Goal: Task Accomplishment & Management: Manage account settings

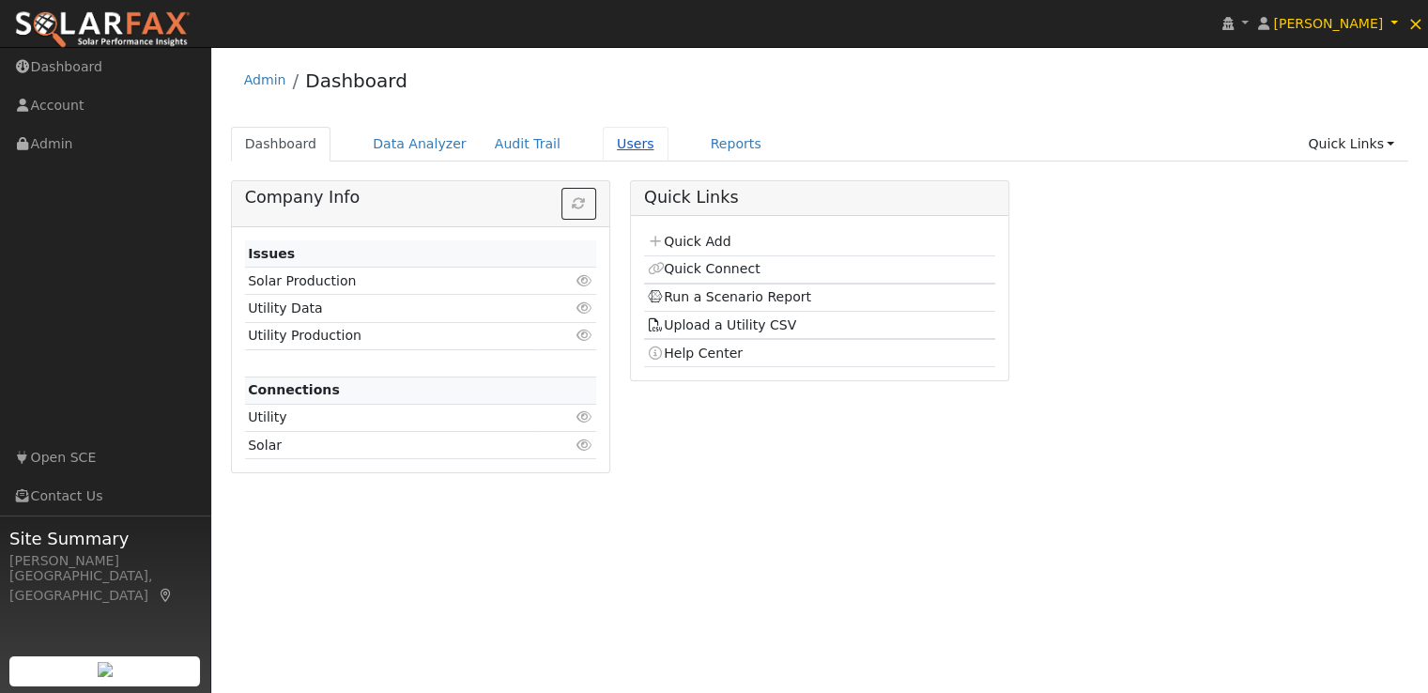
click at [603, 142] on link "Users" at bounding box center [636, 144] width 66 height 35
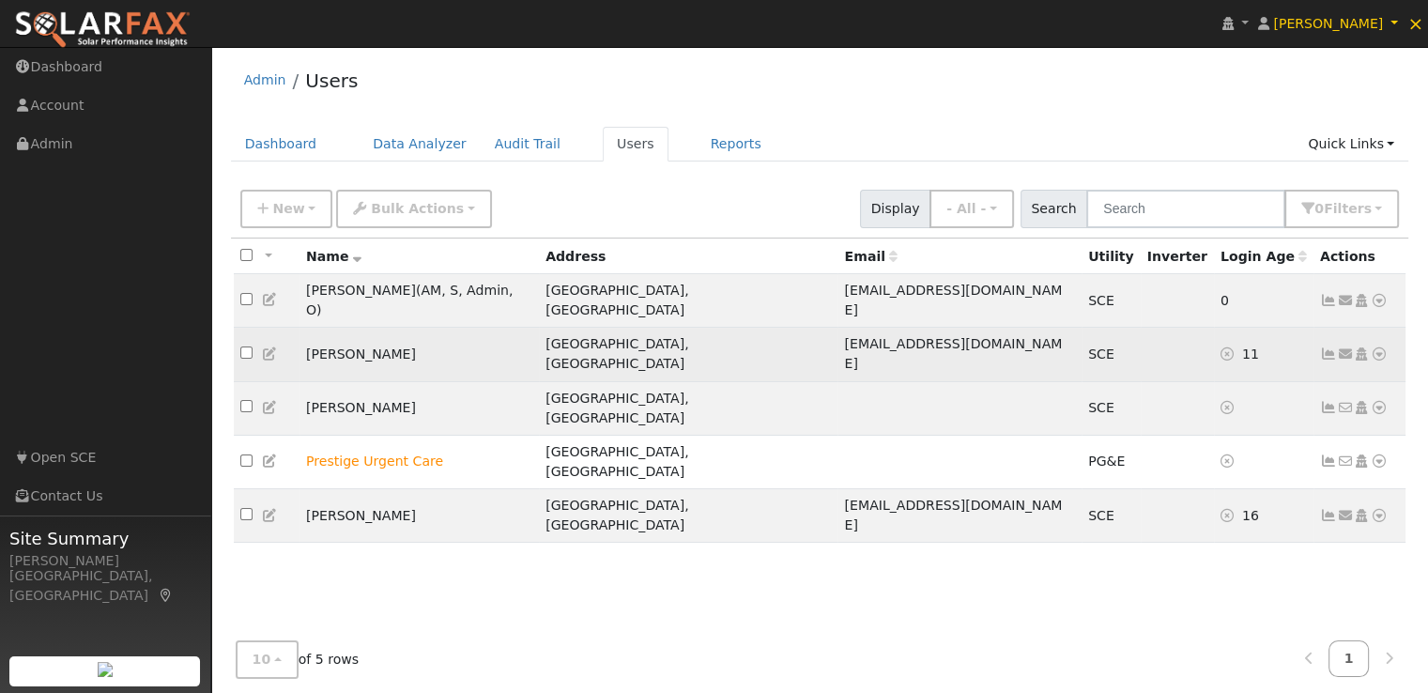
click at [1140, 328] on td at bounding box center [1176, 355] width 73 height 54
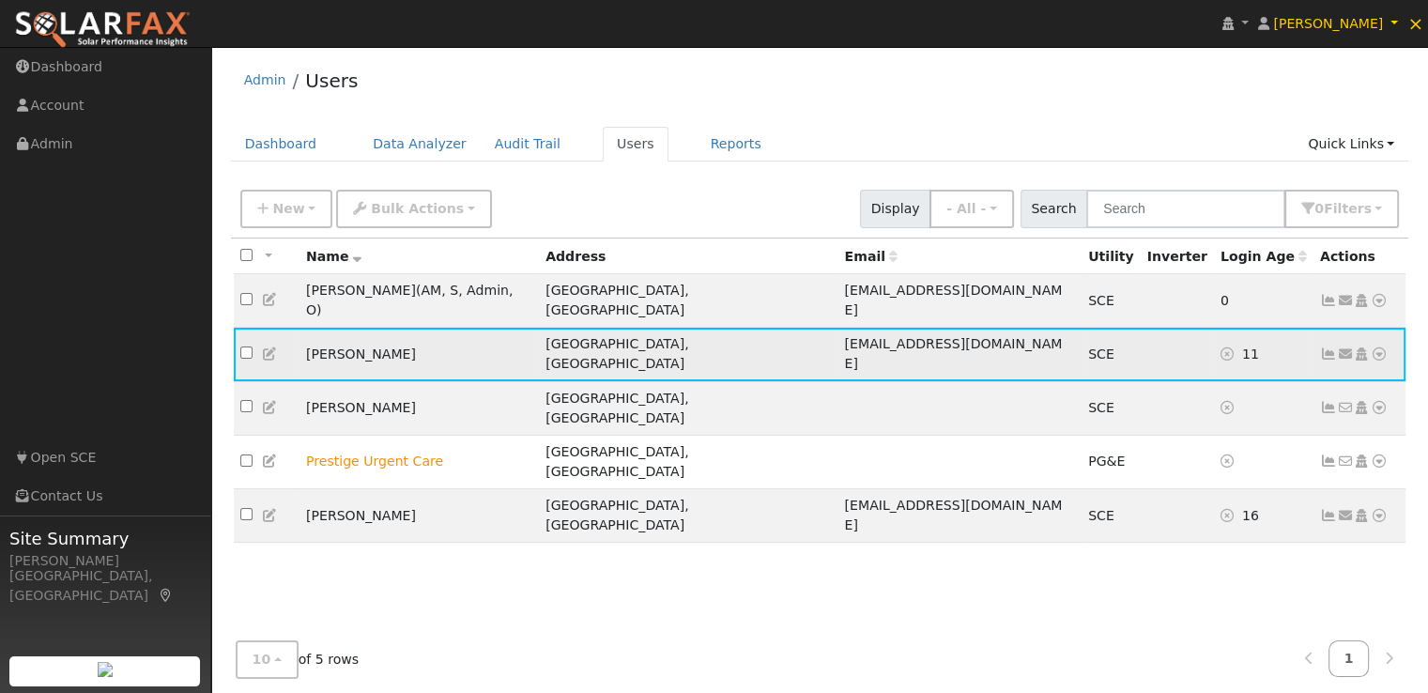
click at [1380, 347] on icon at bounding box center [1378, 353] width 17 height 13
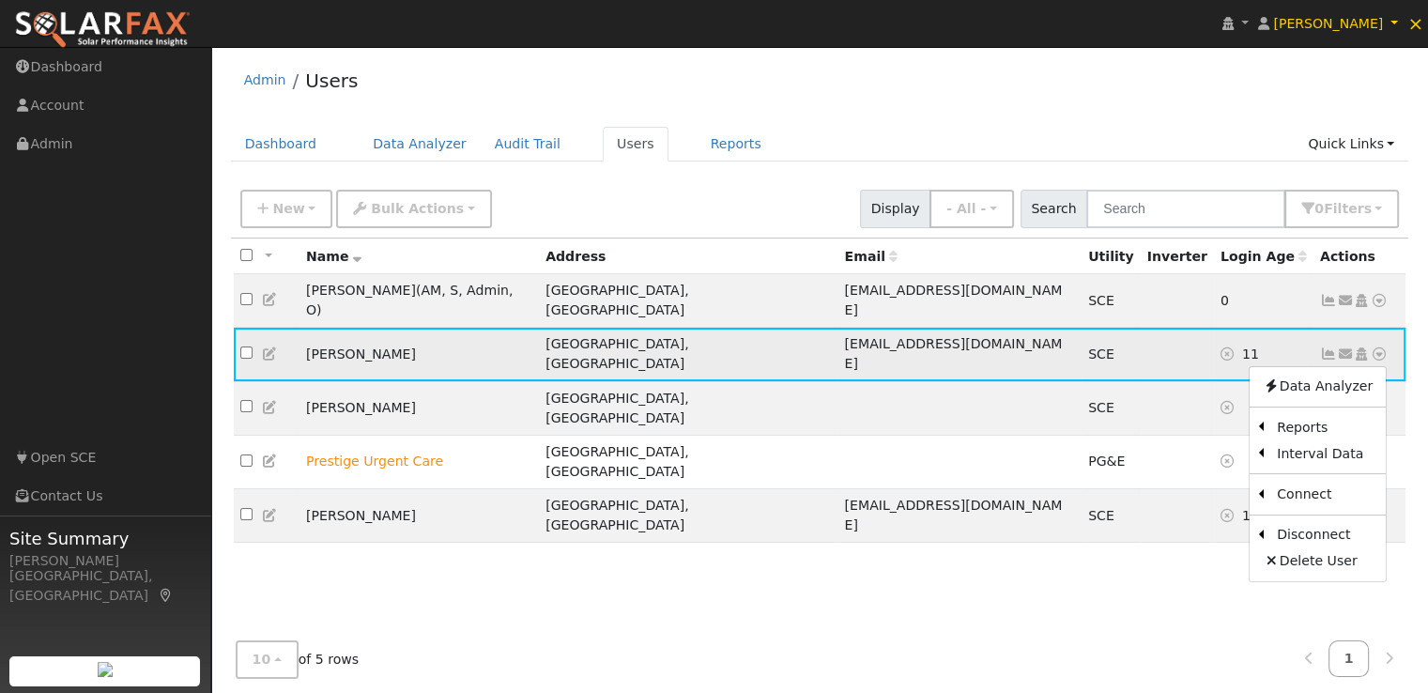
click at [1380, 347] on icon at bounding box center [1378, 353] width 17 height 13
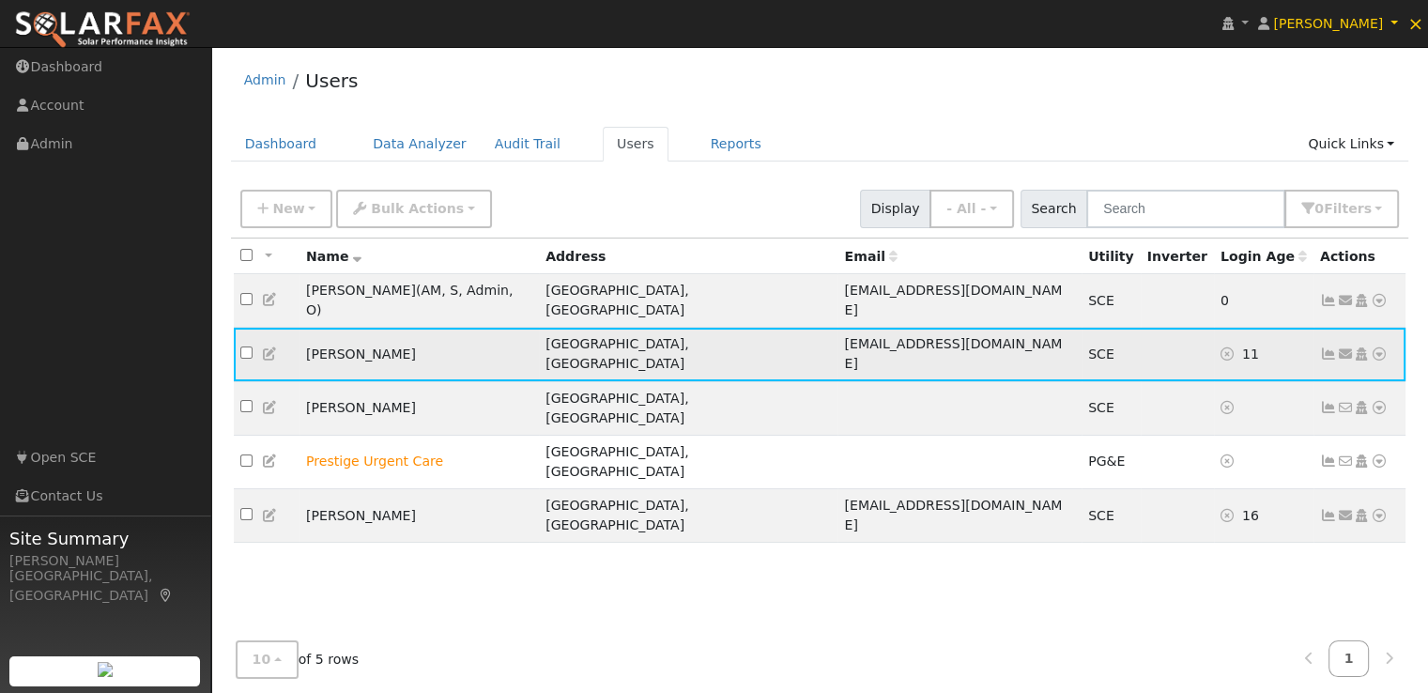
click at [1325, 347] on icon at bounding box center [1328, 353] width 17 height 13
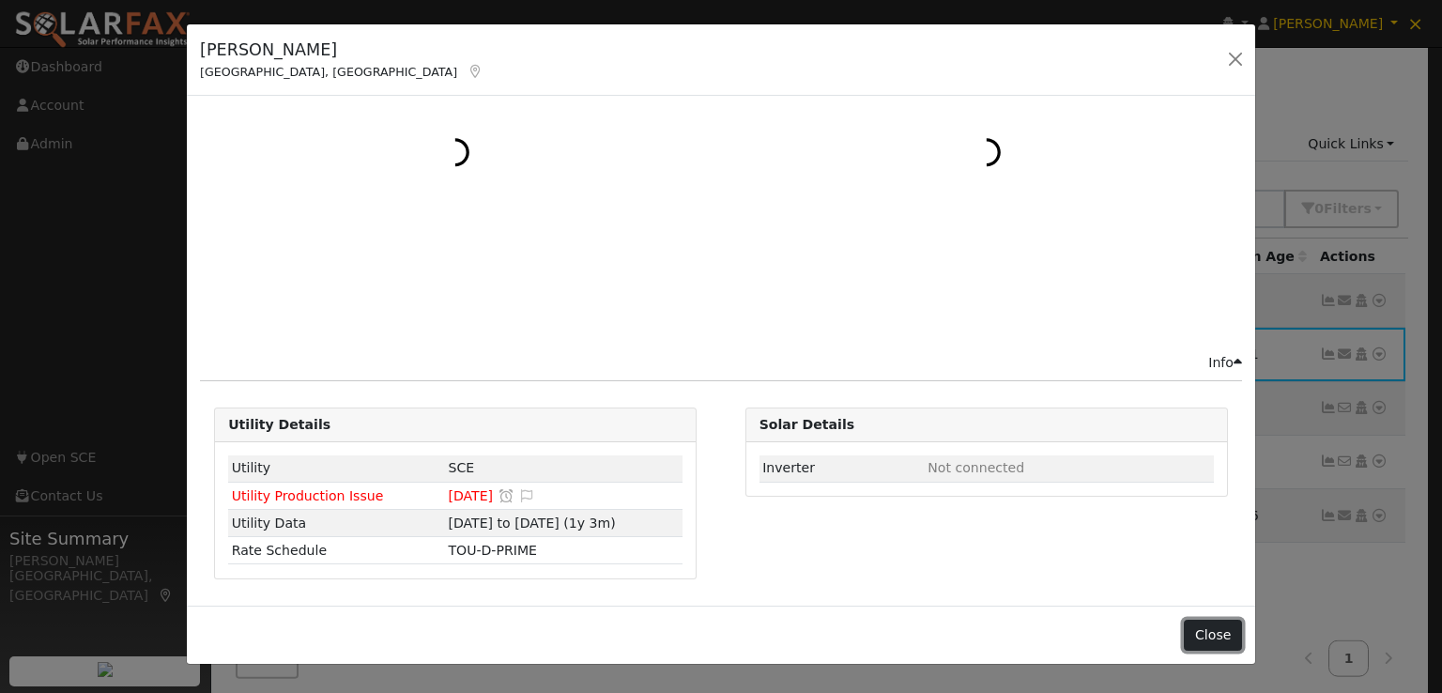
click at [1207, 633] on button "Close" at bounding box center [1212, 635] width 57 height 32
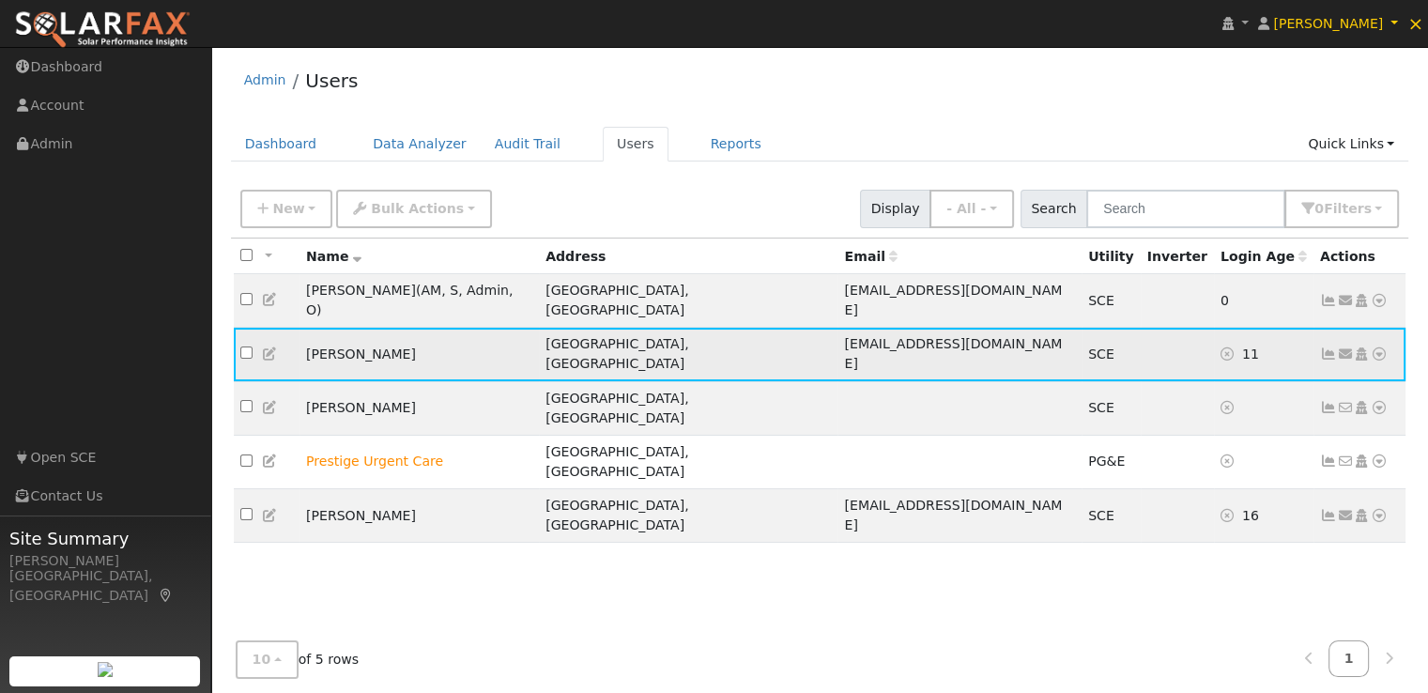
click at [1329, 347] on icon at bounding box center [1328, 353] width 17 height 13
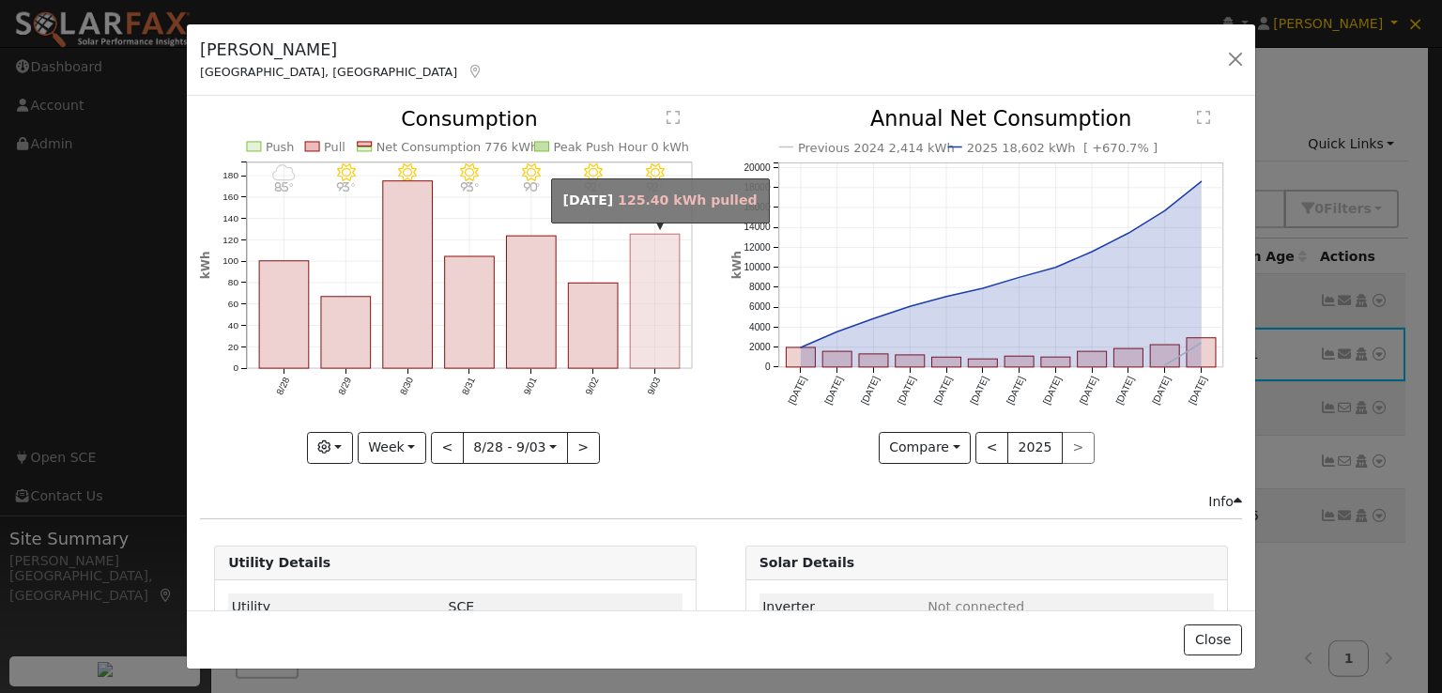
click at [646, 309] on rect "onclick=""" at bounding box center [656, 302] width 50 height 134
type input "[DATE]"
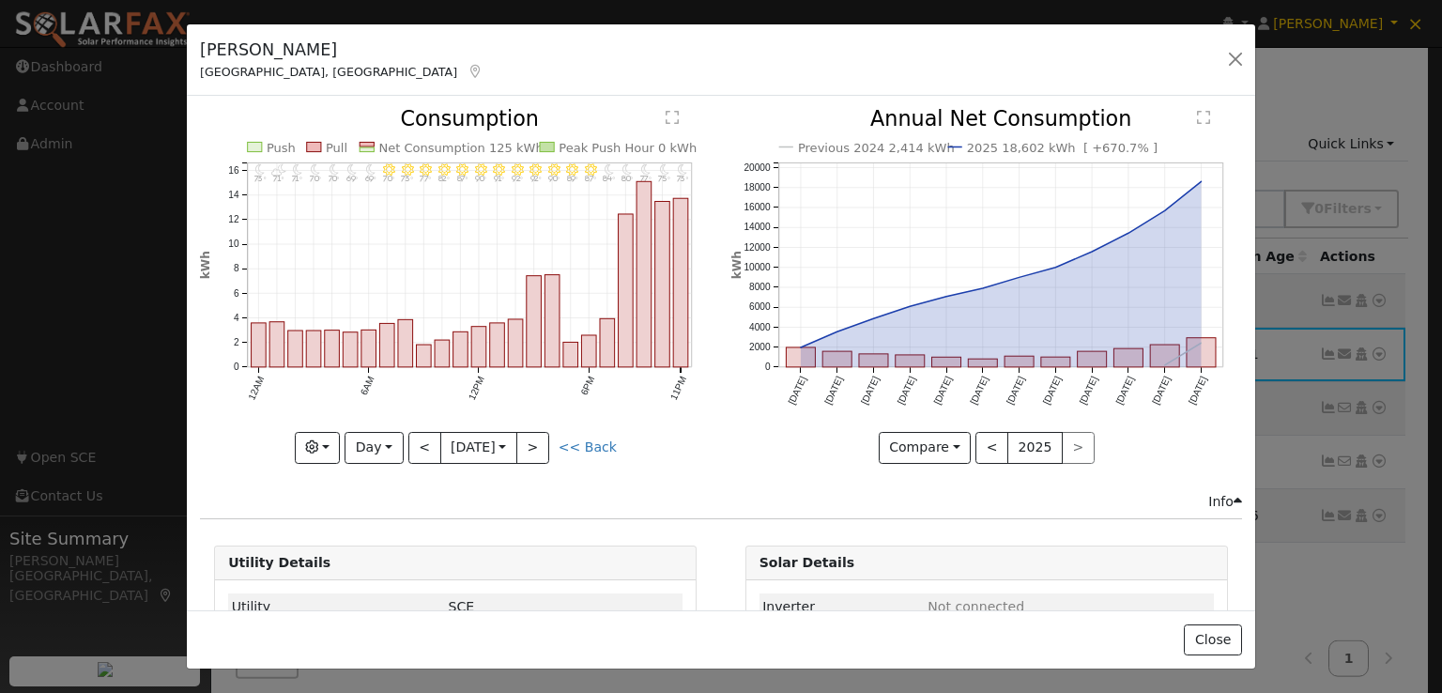
click at [701, 144] on icon "11PM - Clear 73° 10PM - MostlyClear 75° 9PM - Clear 77° 8PM - Clear 80° 7PM - C…" at bounding box center [455, 280] width 511 height 343
click at [1208, 643] on button "Close" at bounding box center [1212, 640] width 57 height 32
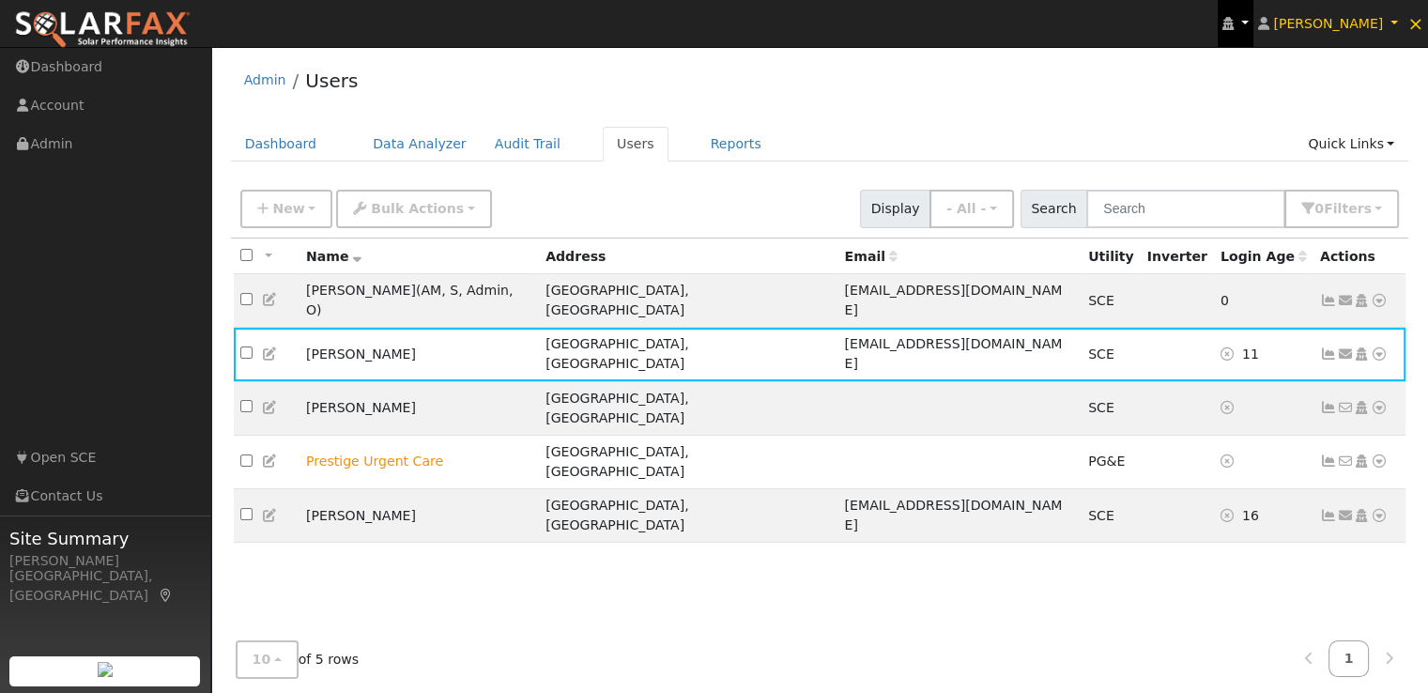
click at [1253, 23] on link at bounding box center [1235, 23] width 36 height 47
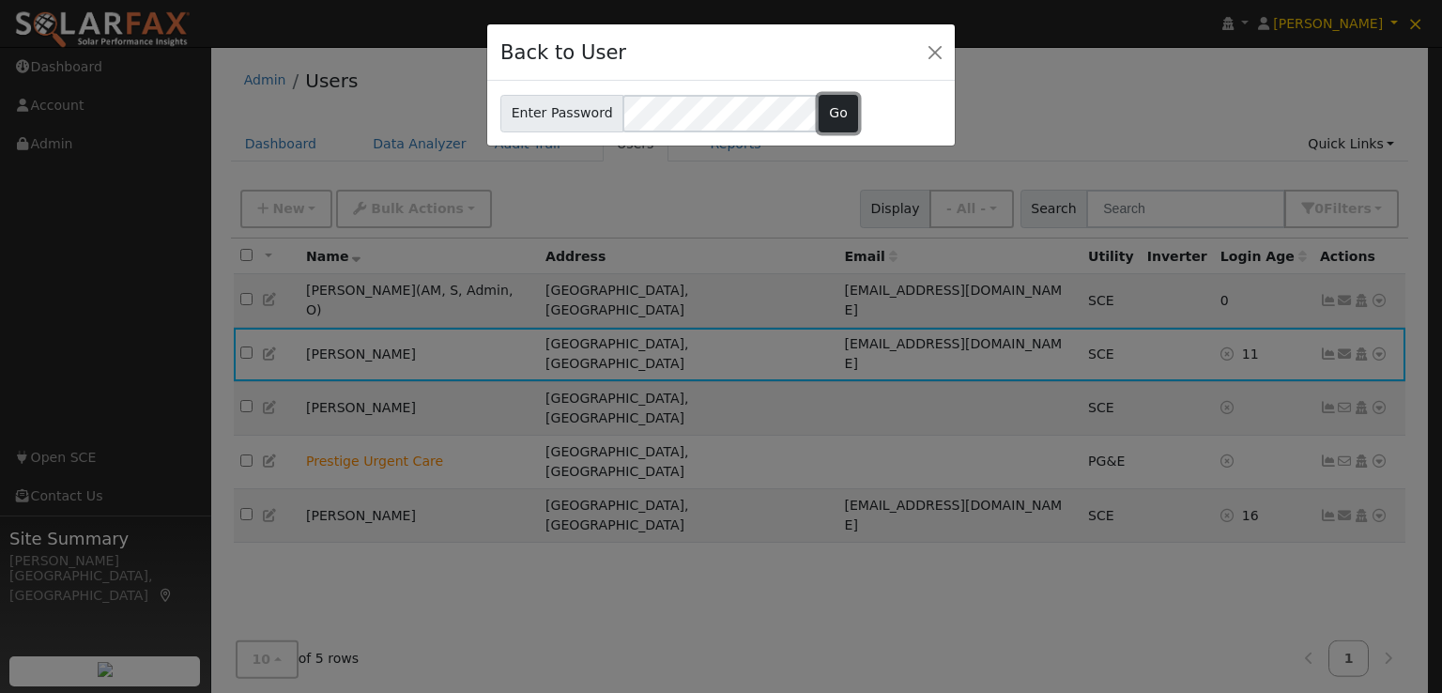
click at [827, 105] on button "Go" at bounding box center [838, 114] width 40 height 38
